Goal: Navigation & Orientation: Find specific page/section

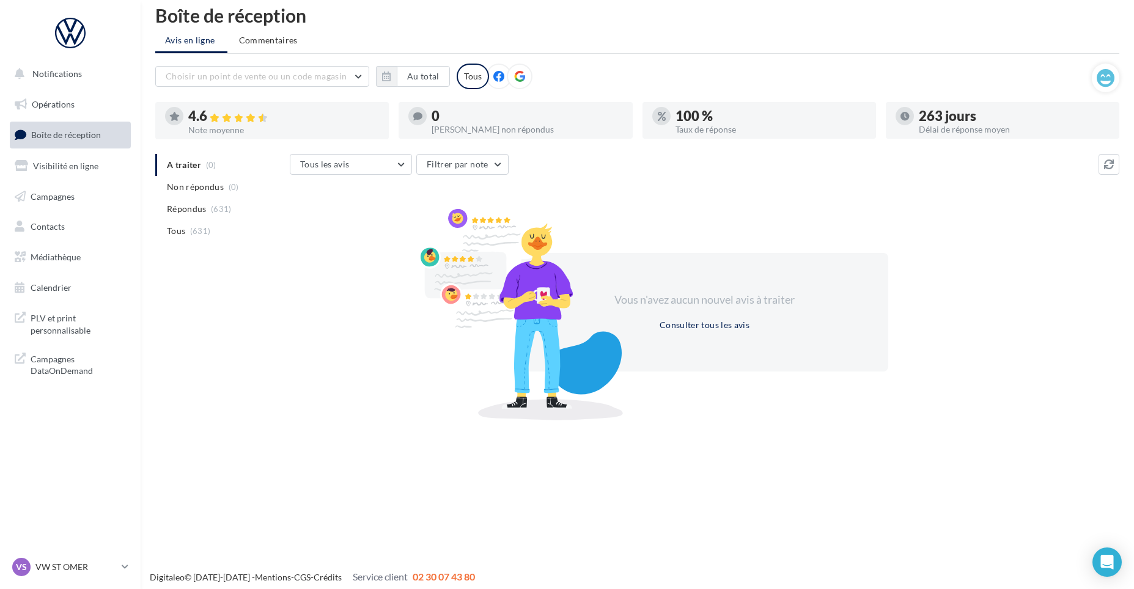
scroll to position [20, 0]
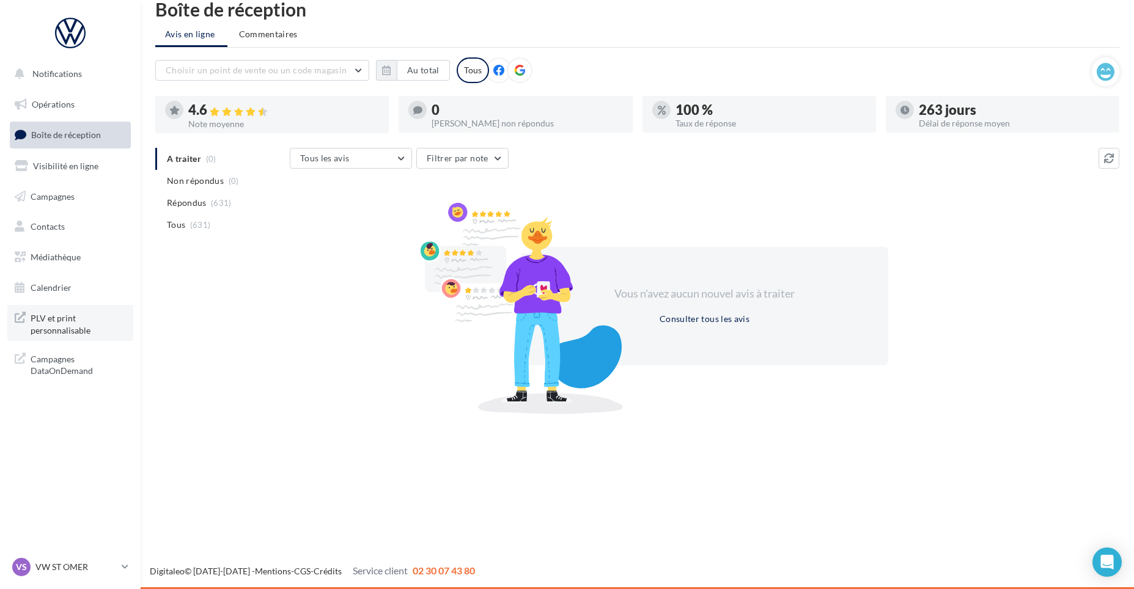
click at [53, 325] on span "PLV et print personnalisable" at bounding box center [78, 323] width 95 height 26
